Goal: Find specific page/section: Find specific page/section

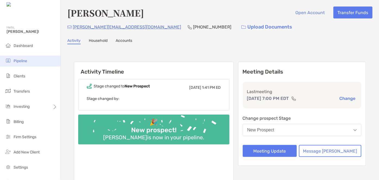
click at [22, 60] on span "Pipeline" at bounding box center [21, 61] width 14 height 5
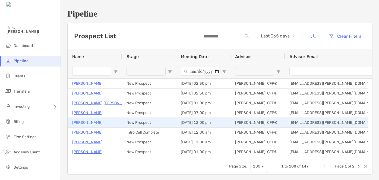
click at [85, 122] on p "[PERSON_NAME]" at bounding box center [87, 122] width 30 height 7
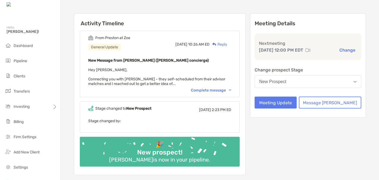
scroll to position [61, 0]
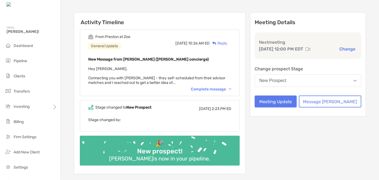
click at [218, 88] on div "Complete message" at bounding box center [211, 89] width 40 height 5
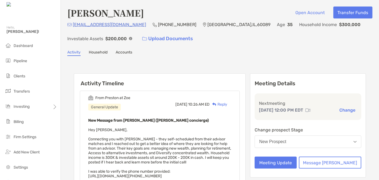
scroll to position [0, 0]
click at [129, 39] on img at bounding box center [130, 38] width 3 height 3
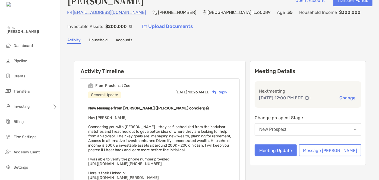
scroll to position [12, 0]
